Goal: Find specific page/section: Find specific page/section

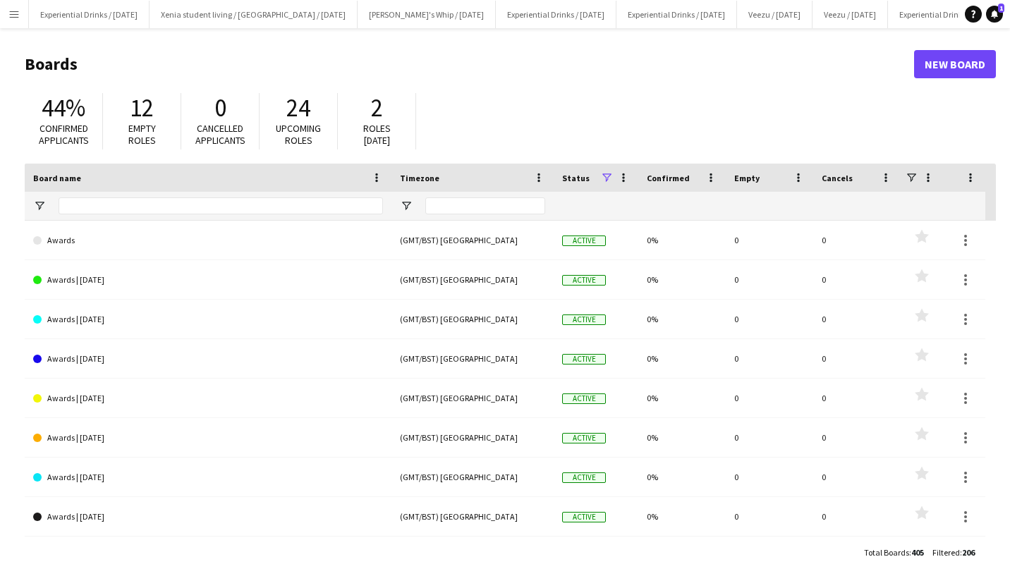
click at [15, 8] on button "Menu" at bounding box center [14, 14] width 28 height 28
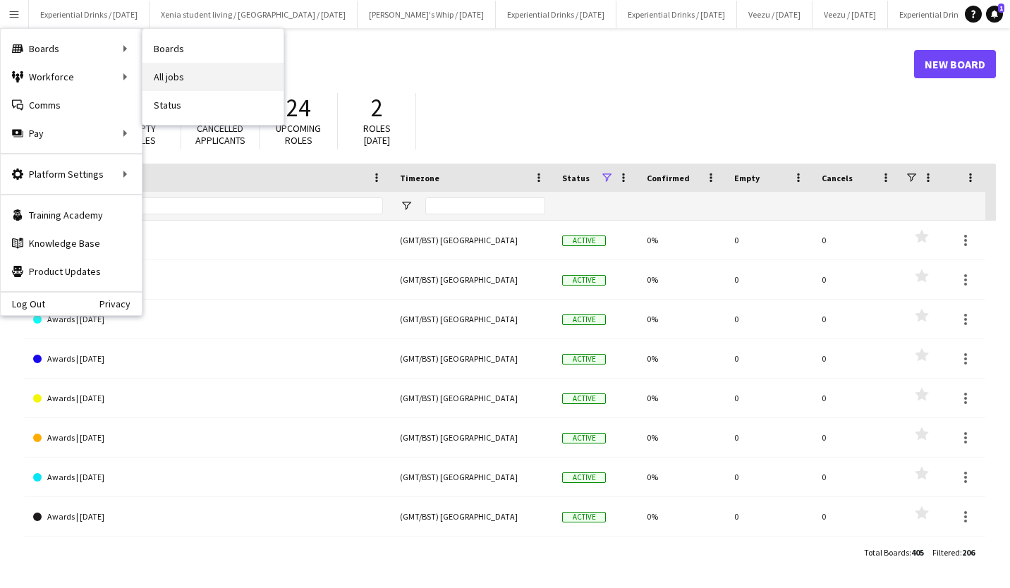
click at [210, 86] on link "All jobs" at bounding box center [213, 77] width 141 height 28
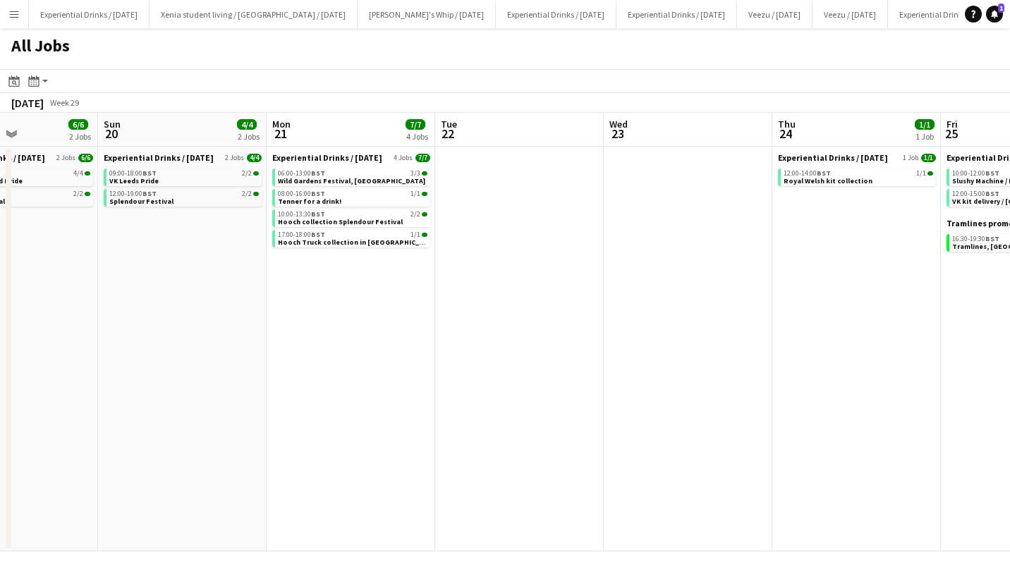
scroll to position [0, 411]
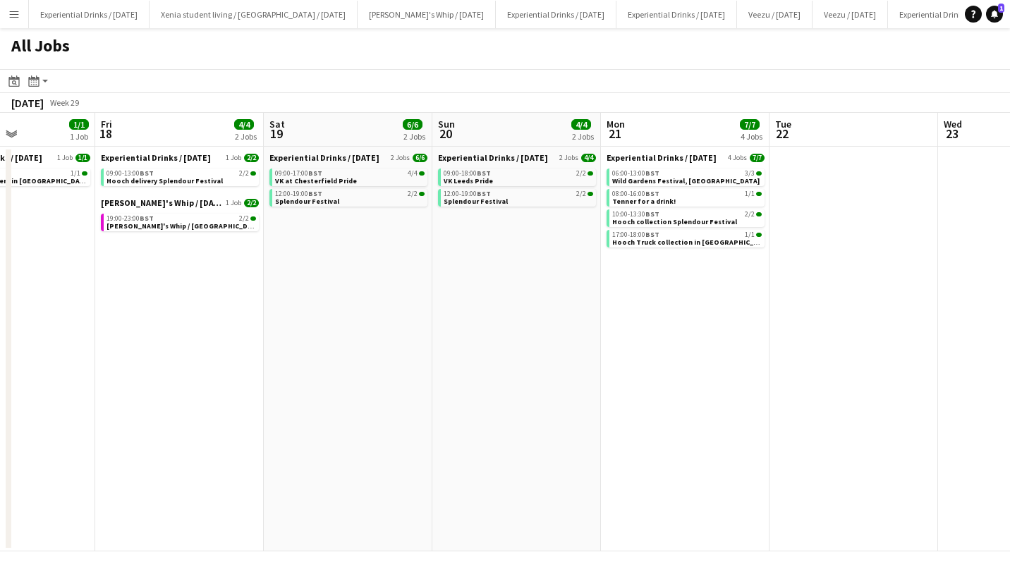
click at [9, 14] on app-icon "Menu" at bounding box center [13, 13] width 11 height 11
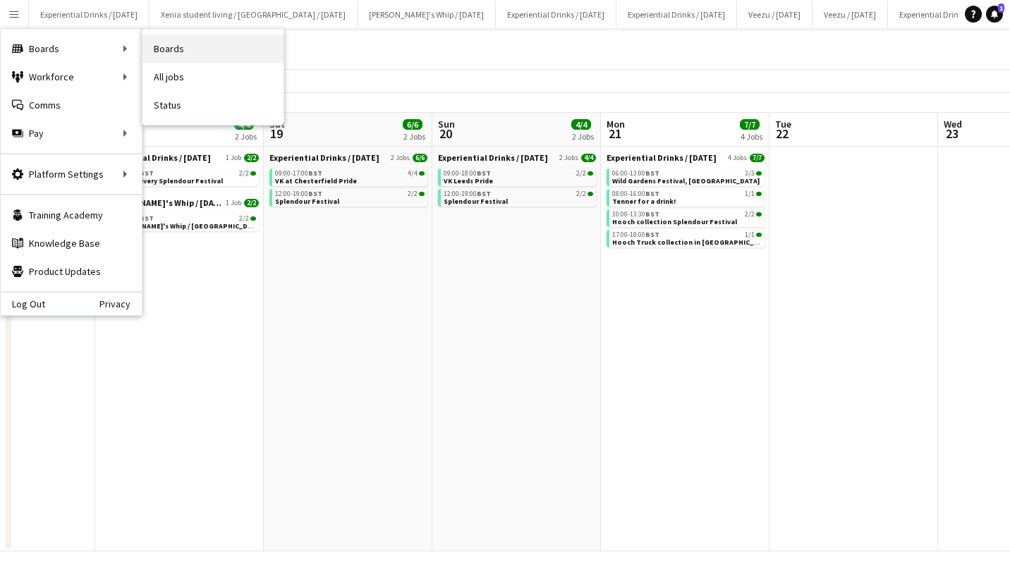
click at [186, 44] on link "Boards" at bounding box center [213, 49] width 141 height 28
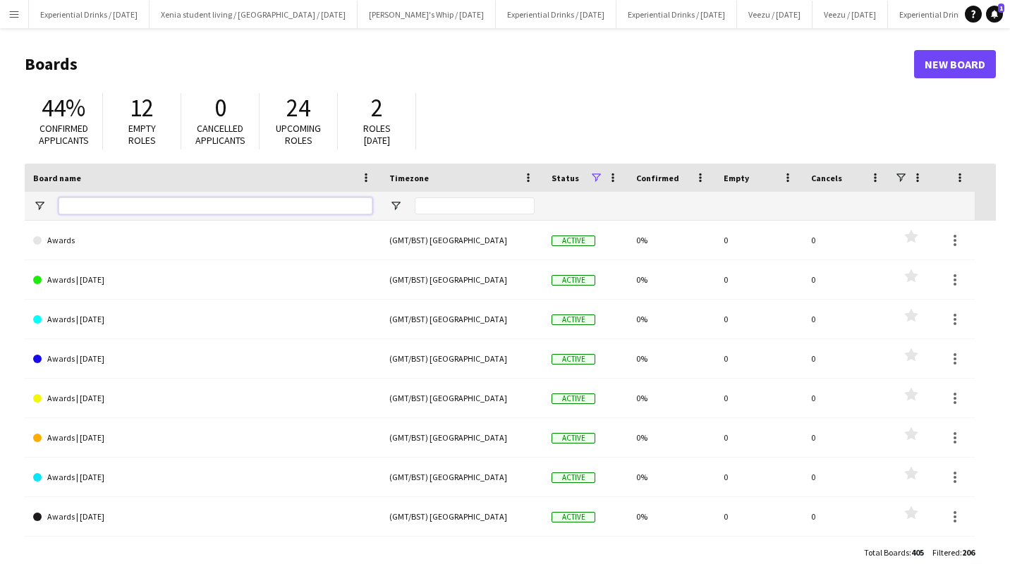
click at [221, 205] on input "Board name Filter Input" at bounding box center [216, 206] width 314 height 17
type input "*****"
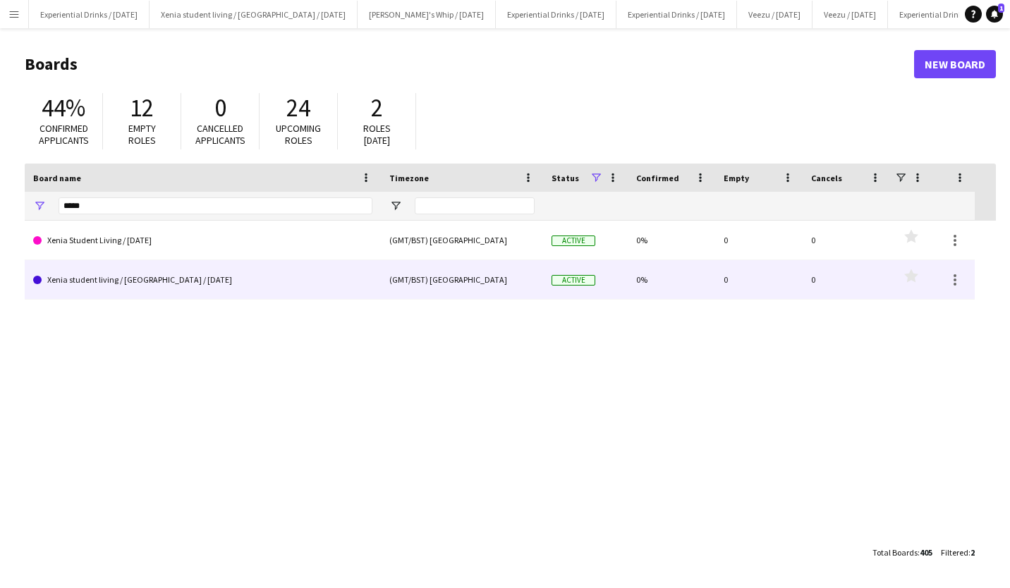
click at [177, 282] on link "Xenia student living / [GEOGRAPHIC_DATA] / [DATE]" at bounding box center [202, 280] width 339 height 40
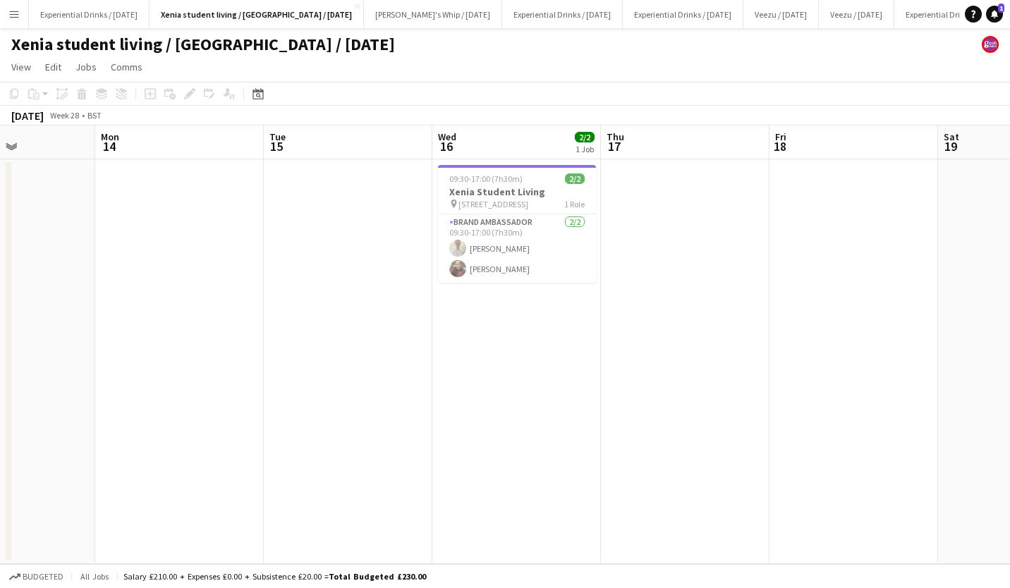
scroll to position [0, 417]
